Goal: Task Accomplishment & Management: Complete application form

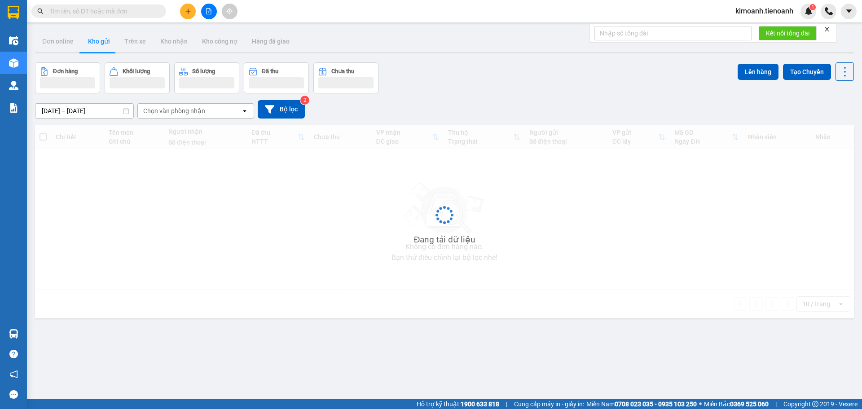
click at [93, 11] on input "text" at bounding box center [102, 11] width 106 height 10
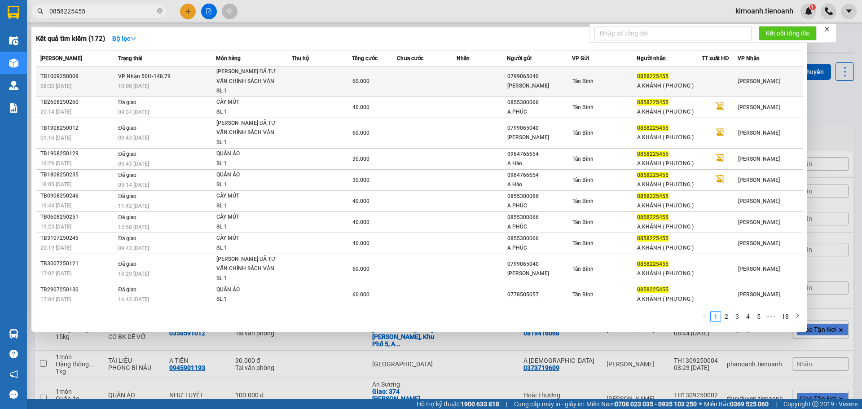
type input "0858225455"
click at [157, 79] on span "VP Nhận 50H-148.79" at bounding box center [144, 76] width 53 height 6
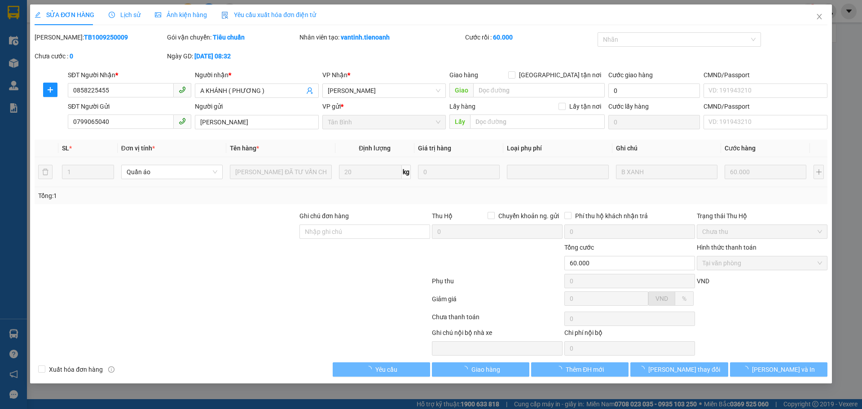
type input "0858225455"
type input "A KHÁNH ( PHƯƠNG )"
type input "0799065040"
type input "[PERSON_NAME]"
type input "60.000"
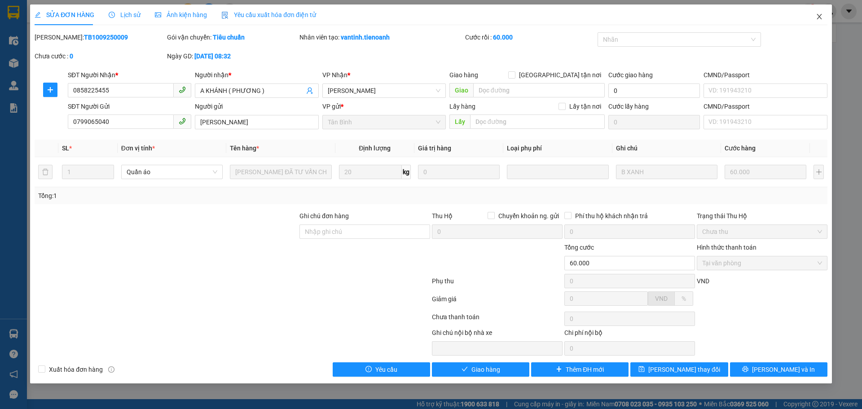
click at [825, 14] on span "Close" at bounding box center [819, 16] width 25 height 25
